Goal: Task Accomplishment & Management: Use online tool/utility

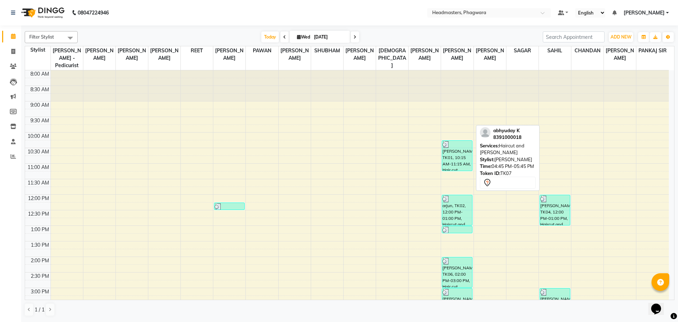
scroll to position [167, 0]
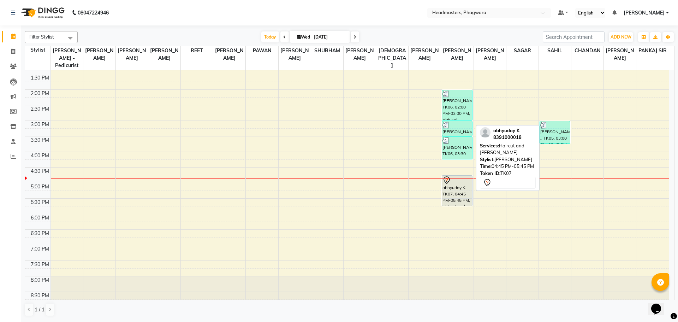
click at [449, 184] on div "abhyuday K, TK07, 04:45 PM-05:45 PM, Haircut and [PERSON_NAME]" at bounding box center [457, 190] width 30 height 30
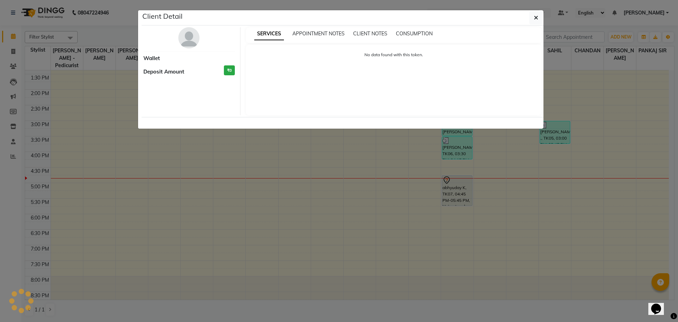
select select "7"
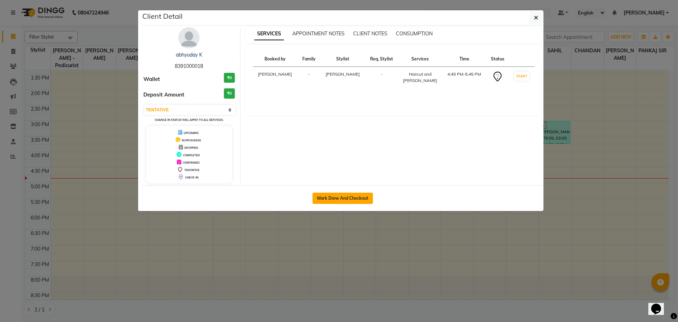
click at [343, 193] on button "Mark Done And Checkout" at bounding box center [342, 197] width 60 height 11
select select "service"
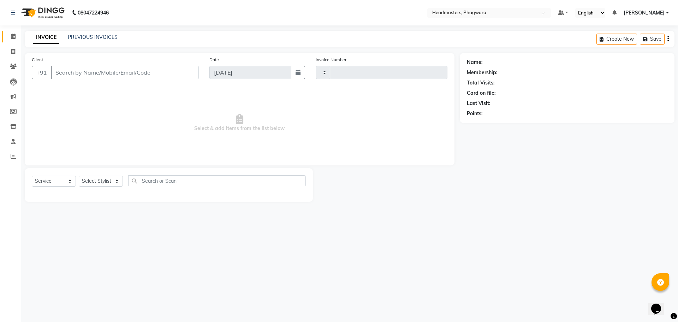
type input "1014"
select select "7888"
type input "8391000018"
select select "71389"
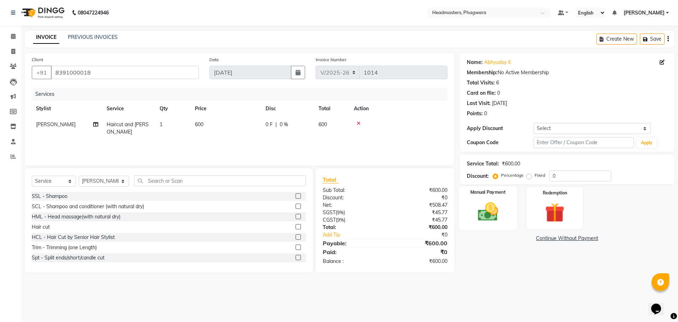
click at [494, 202] on img at bounding box center [487, 211] width 33 height 23
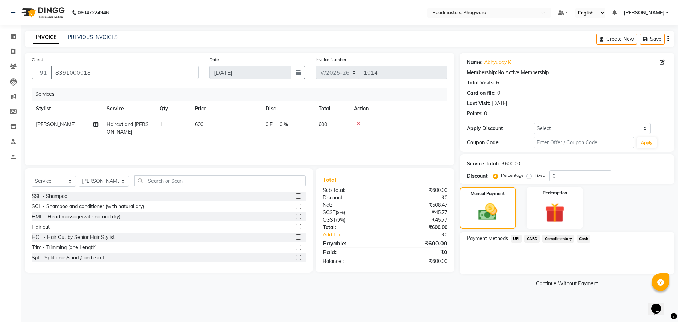
click at [588, 236] on span "Cash" at bounding box center [583, 238] width 13 height 8
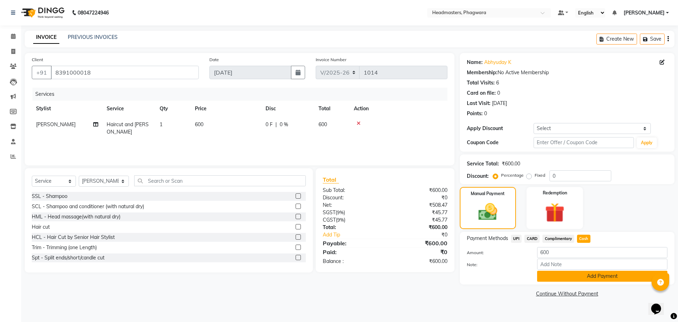
click at [585, 280] on button "Add Payment" at bounding box center [602, 275] width 130 height 11
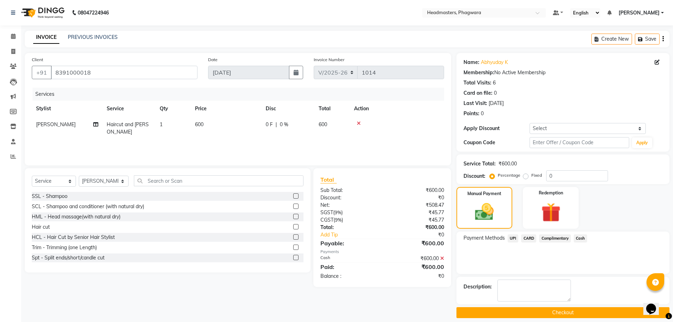
click at [202, 126] on span "600" at bounding box center [199, 124] width 8 height 6
select select "71389"
click at [235, 144] on div "Services Stylist Service Qty Price Disc Total Action [PERSON_NAME] [PERSON_NAME…" at bounding box center [238, 123] width 412 height 71
click at [583, 238] on span "Cash" at bounding box center [579, 238] width 13 height 8
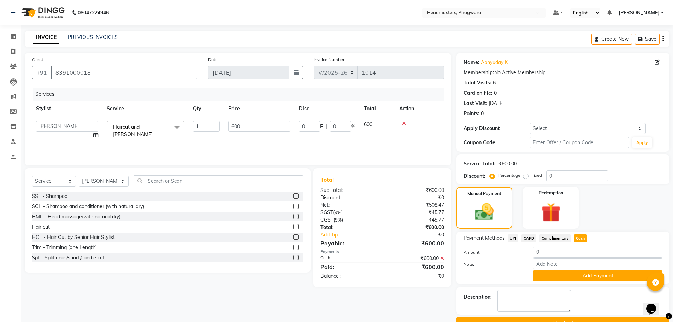
scroll to position [17, 0]
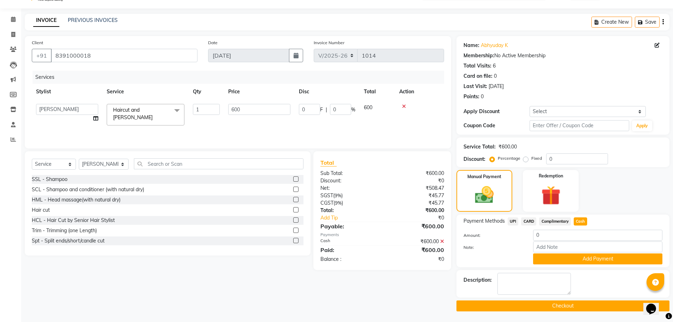
click at [544, 314] on main "INVOICE PREVIOUS INVOICES Create New Save Client [PHONE_NUMBER] Date [DATE] Inv…" at bounding box center [346, 168] width 651 height 308
click at [547, 308] on button "Checkout" at bounding box center [562, 305] width 213 height 11
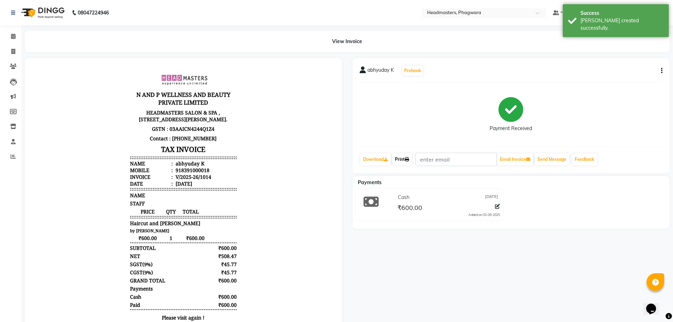
click at [404, 159] on link "Print" at bounding box center [402, 159] width 20 height 12
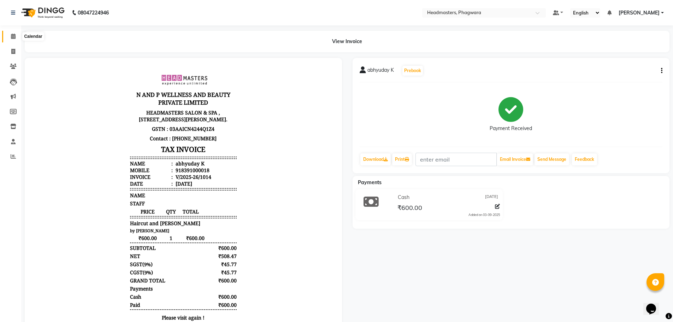
click at [11, 33] on span at bounding box center [13, 36] width 12 height 8
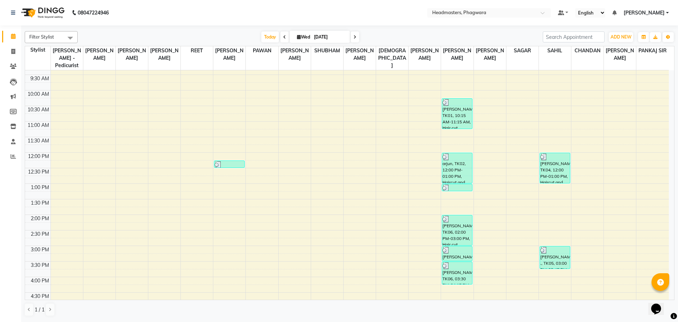
scroll to position [35, 0]
